Goal: Navigation & Orientation: Locate item on page

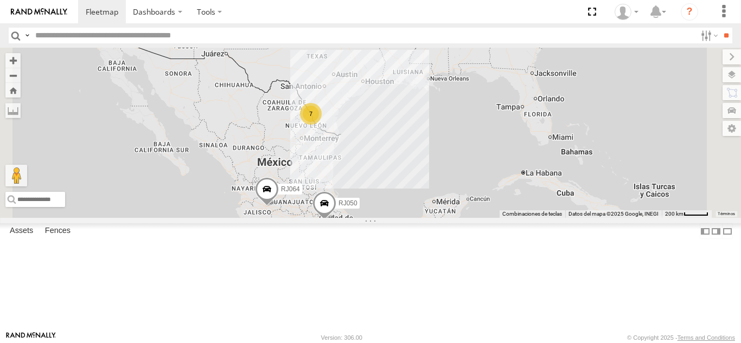
click at [0, 0] on div "RJ050 100 LOGISTICS" at bounding box center [0, 0] width 0 height 0
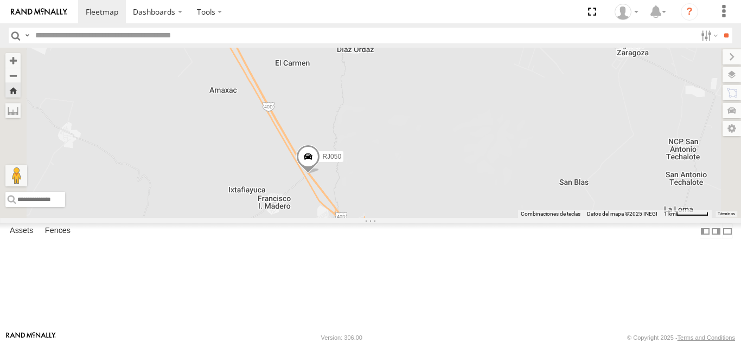
drag, startPoint x: 421, startPoint y: 201, endPoint x: 516, endPoint y: 131, distance: 117.1
click at [516, 131] on div "RJ050" at bounding box center [370, 133] width 741 height 170
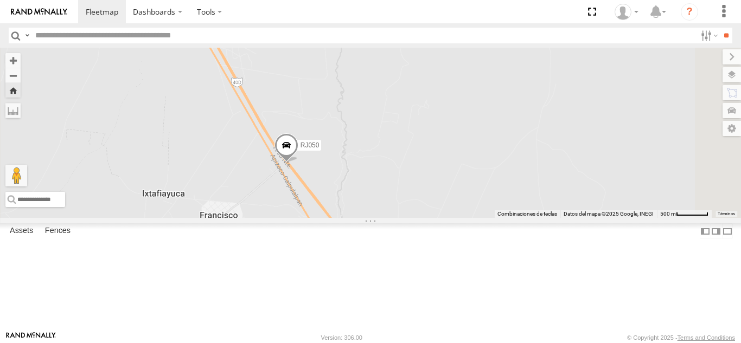
drag, startPoint x: 497, startPoint y: 188, endPoint x: 526, endPoint y: 143, distance: 54.1
click at [526, 143] on div "RJ050" at bounding box center [370, 133] width 741 height 170
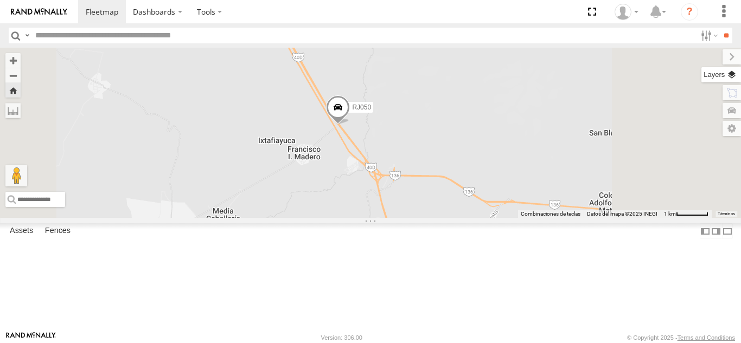
click at [725, 74] on label at bounding box center [721, 74] width 40 height 15
click at [0, 0] on span "Basemaps" at bounding box center [0, 0] width 0 height 0
click at [0, 0] on span "Satellite" at bounding box center [0, 0] width 0 height 0
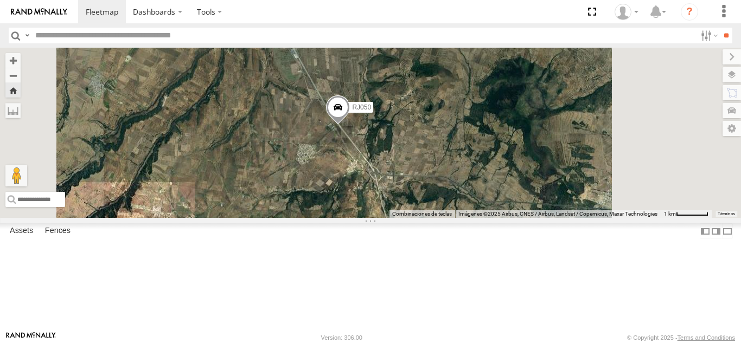
click at [0, 0] on span "Satellite + Roadmap" at bounding box center [0, 0] width 0 height 0
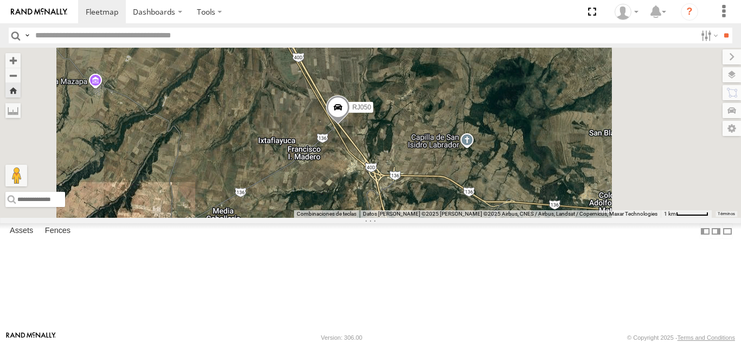
click at [509, 111] on div "RJ050" at bounding box center [370, 133] width 741 height 170
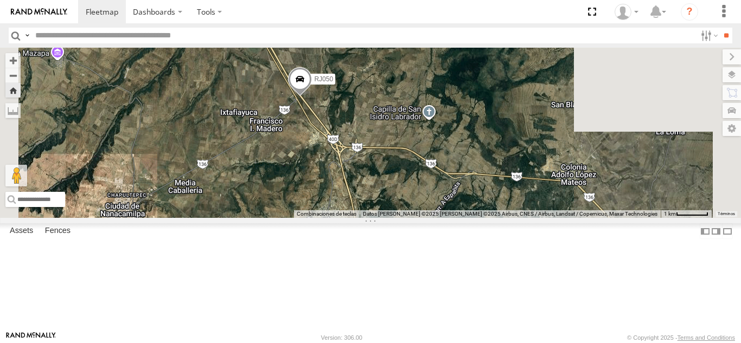
drag, startPoint x: 541, startPoint y: 215, endPoint x: 250, endPoint y: 46, distance: 336.7
click at [497, 164] on div "RJ050" at bounding box center [370, 133] width 741 height 170
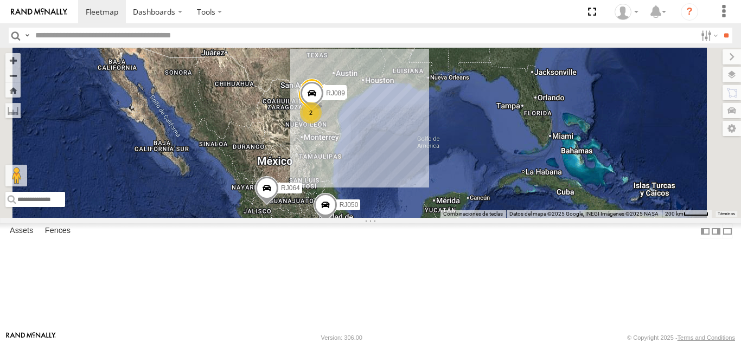
click at [0, 0] on div "RJ050 100 LOGISTICS [GEOGRAPHIC_DATA] de la [GEOGRAPHIC_DATA] [GEOGRAPHIC_DATA]…" at bounding box center [0, 0] width 0 height 0
click at [0, 0] on div "RJ050 100 LOGISTICS" at bounding box center [0, 0] width 0 height 0
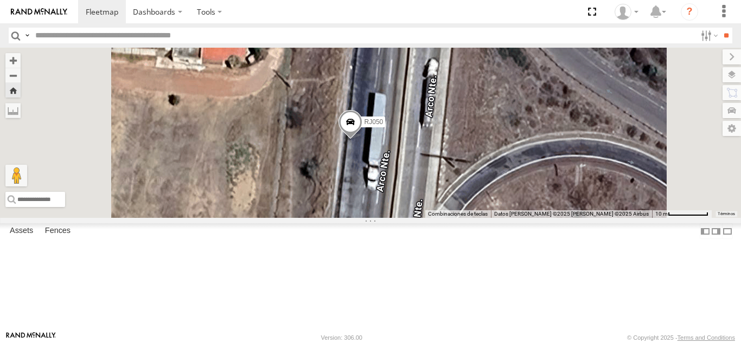
click at [362, 139] on span at bounding box center [350, 124] width 24 height 29
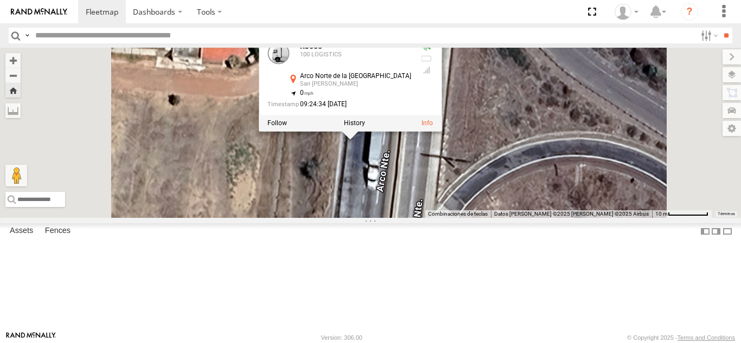
click at [452, 211] on div "RJ050 RJ050 100 LOGISTICS [GEOGRAPHIC_DATA] [GEOGRAPHIC_DATA][PERSON_NAME] 19.2…" at bounding box center [370, 133] width 741 height 170
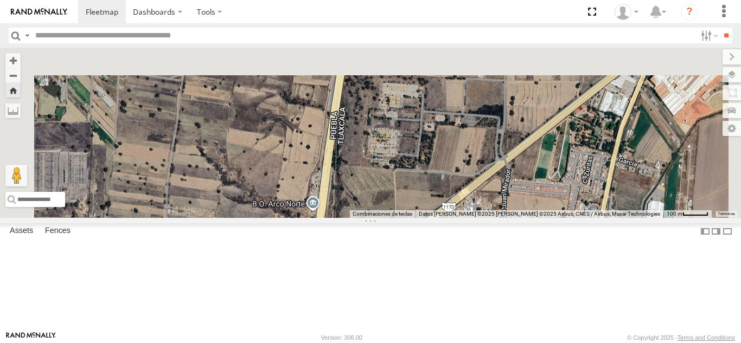
drag, startPoint x: 415, startPoint y: 121, endPoint x: 391, endPoint y: 255, distance: 136.5
click at [391, 218] on div "RJ050" at bounding box center [370, 133] width 741 height 170
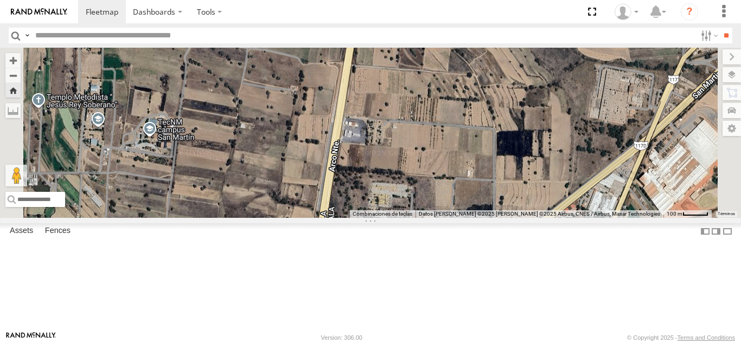
drag, startPoint x: 414, startPoint y: 204, endPoint x: 403, endPoint y: 295, distance: 91.7
click at [403, 218] on div "RJ050" at bounding box center [370, 133] width 741 height 170
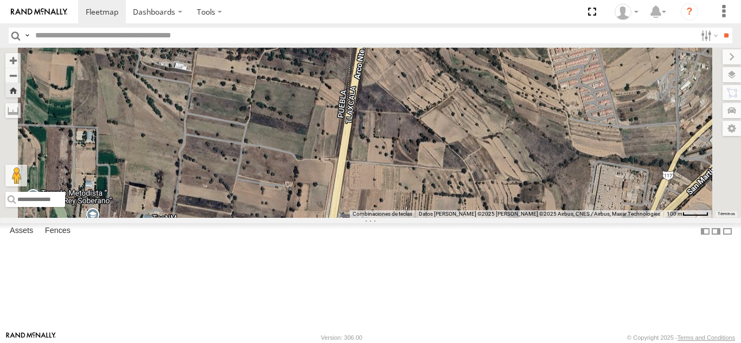
drag, startPoint x: 411, startPoint y: 154, endPoint x: 405, endPoint y: 259, distance: 105.3
click at [405, 218] on div "RJ050" at bounding box center [370, 133] width 741 height 170
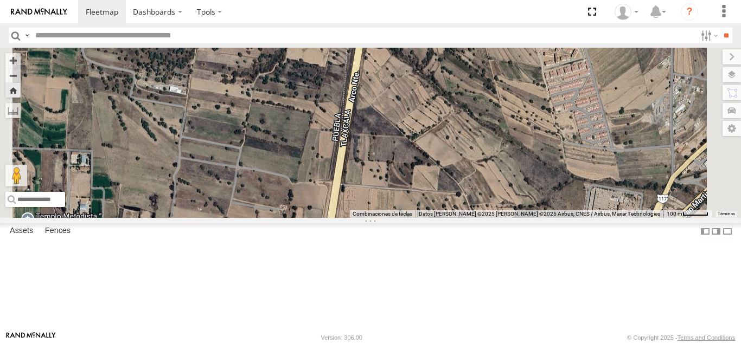
drag, startPoint x: 438, startPoint y: 115, endPoint x: 416, endPoint y: 218, distance: 105.4
click at [417, 209] on div "RJ050" at bounding box center [370, 133] width 741 height 170
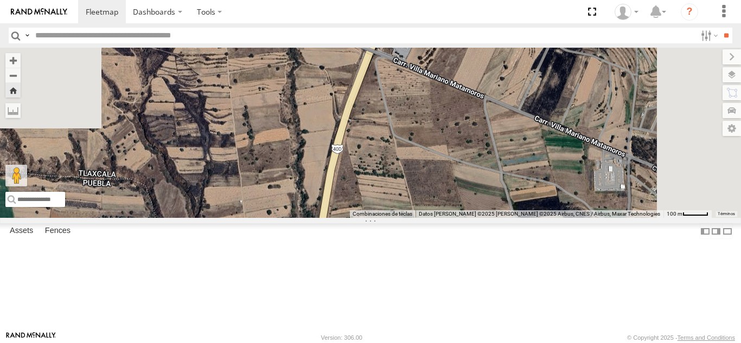
drag, startPoint x: 426, startPoint y: 155, endPoint x: 405, endPoint y: 268, distance: 114.6
click at [405, 218] on div "RJ050" at bounding box center [370, 133] width 741 height 170
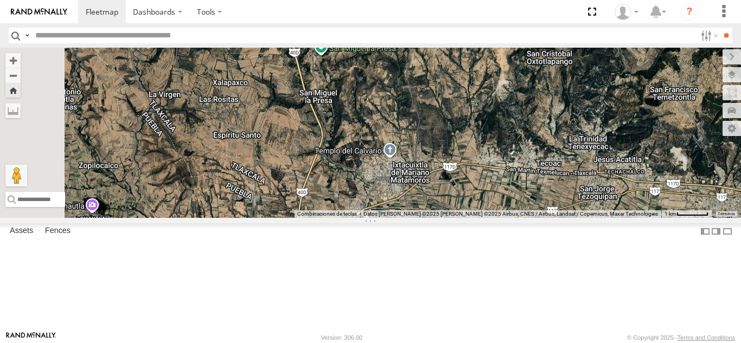
drag, startPoint x: 407, startPoint y: 152, endPoint x: 446, endPoint y: 209, distance: 69.3
click at [446, 209] on div "RJ050" at bounding box center [370, 133] width 741 height 170
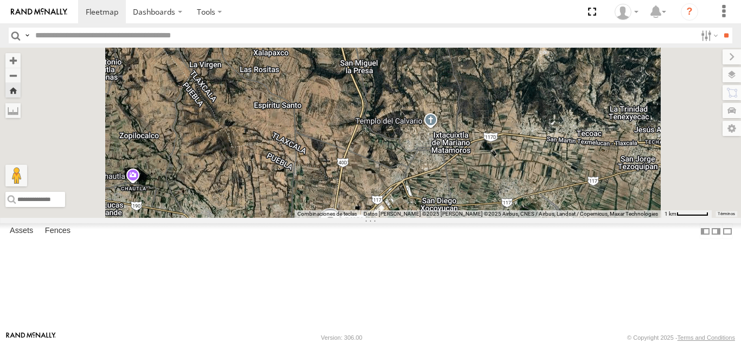
drag, startPoint x: 445, startPoint y: 215, endPoint x: 462, endPoint y: 110, distance: 106.0
click at [462, 112] on div "RJ050" at bounding box center [370, 133] width 741 height 170
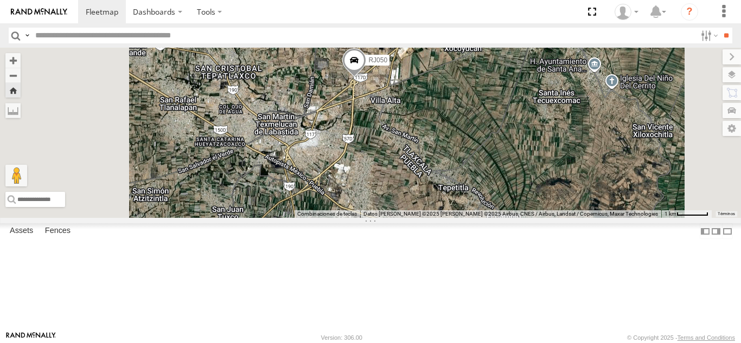
drag, startPoint x: 448, startPoint y: 203, endPoint x: 461, endPoint y: 106, distance: 97.3
click at [461, 108] on div "RJ050" at bounding box center [370, 133] width 741 height 170
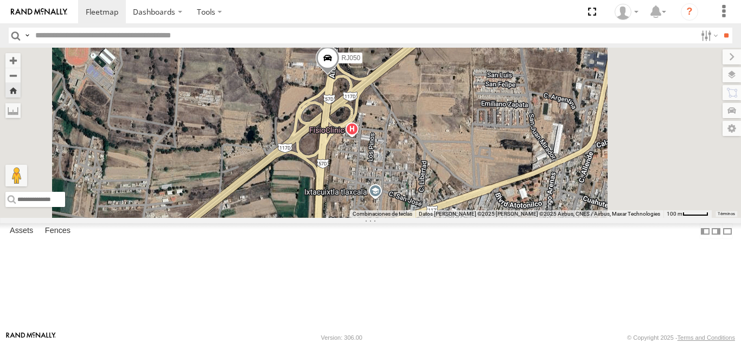
drag, startPoint x: 456, startPoint y: 178, endPoint x: 429, endPoint y: 86, distance: 95.9
click at [429, 86] on div "RJ050" at bounding box center [370, 133] width 741 height 170
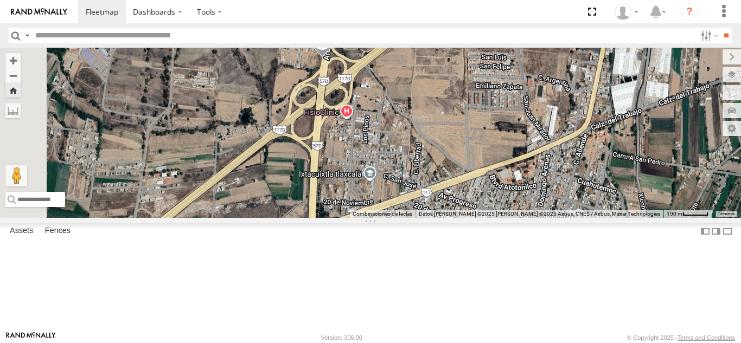
click at [0, 0] on label at bounding box center [0, 0] width 0 height 0
click at [0, 0] on span "Traffic" at bounding box center [0, 0] width 0 height 0
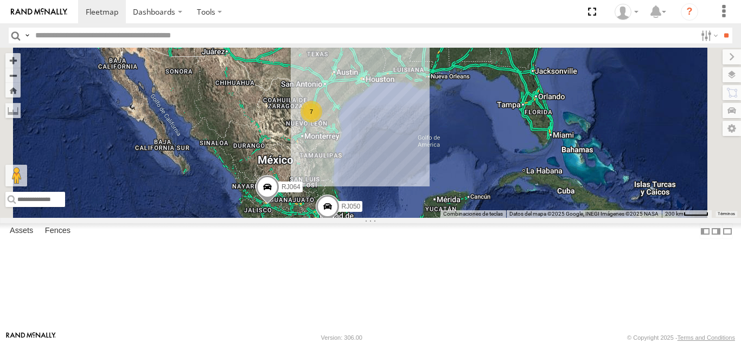
click at [0, 0] on div "100 LOGISTICS" at bounding box center [0, 0] width 0 height 0
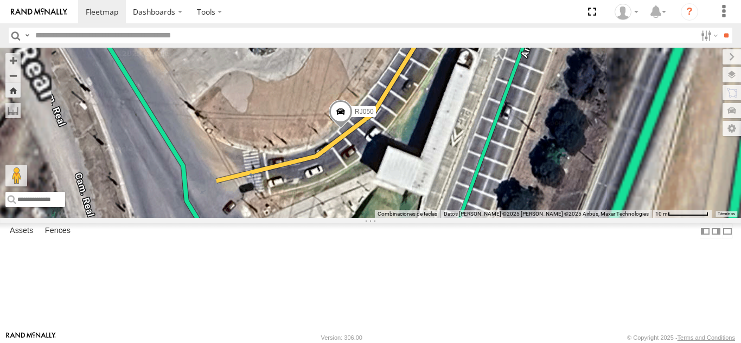
click at [352, 129] on span at bounding box center [341, 114] width 24 height 29
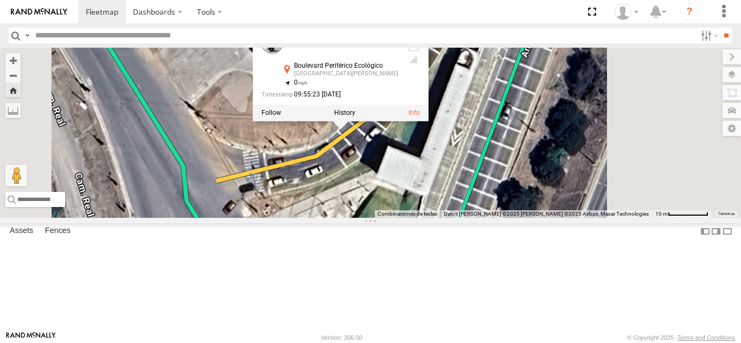
click at [479, 218] on div "RJ050 RJ050 100 LOGISTICS Boulevard Periférico Ecológico [GEOGRAPHIC_DATA][PERS…" at bounding box center [370, 133] width 741 height 170
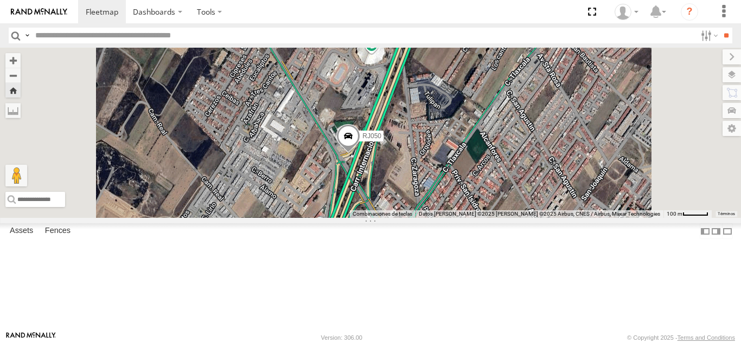
drag, startPoint x: 472, startPoint y: 257, endPoint x: 552, endPoint y: 138, distance: 143.7
click at [549, 143] on div "RJ050" at bounding box center [370, 133] width 741 height 170
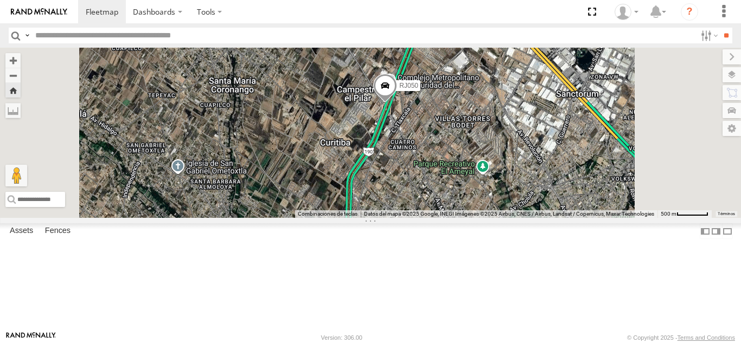
drag, startPoint x: 505, startPoint y: 200, endPoint x: 426, endPoint y: 181, distance: 81.9
click at [426, 181] on div "RJ050" at bounding box center [370, 133] width 741 height 170
